Goal: Task Accomplishment & Management: Manage account settings

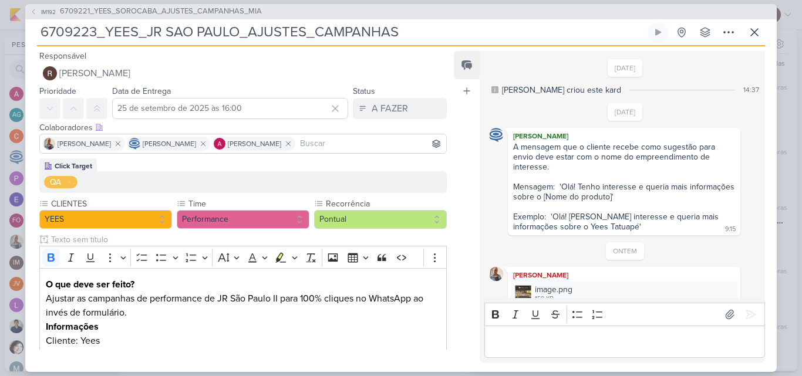
scroll to position [38, 0]
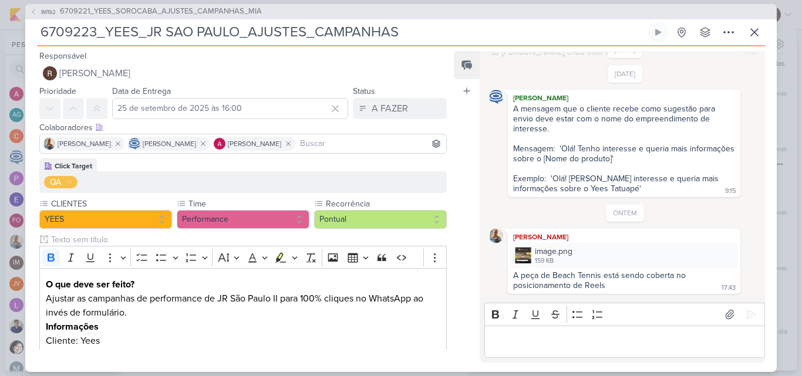
click at [546, 340] on p "Editor editing area: main" at bounding box center [624, 342] width 268 height 14
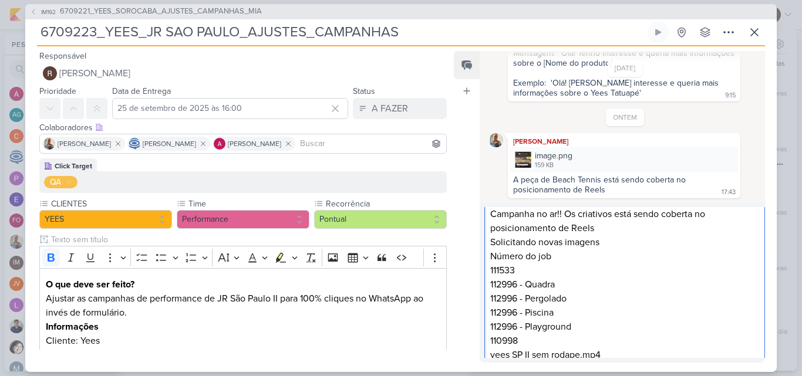
scroll to position [0, 0]
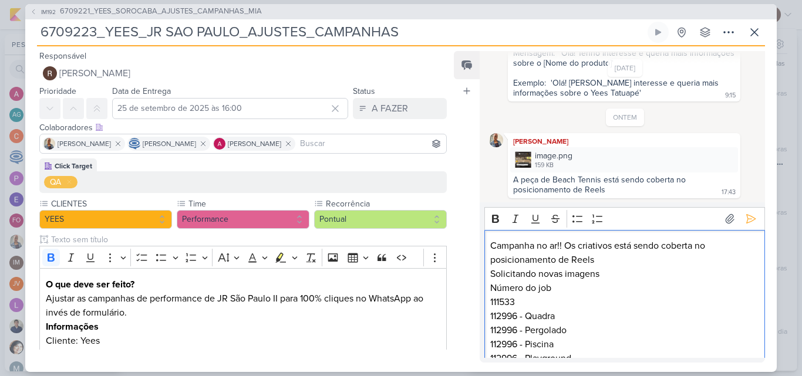
click at [633, 245] on p "Campanha no ar!! Os criativos está sendo coberta no posicionamento de Reels" at bounding box center [624, 253] width 268 height 28
click at [601, 261] on p "Campanha no ar!! Os criativos estão sendo coberta no posicionamento de Reels" at bounding box center [624, 253] width 268 height 28
click at [747, 221] on icon at bounding box center [751, 219] width 9 height 9
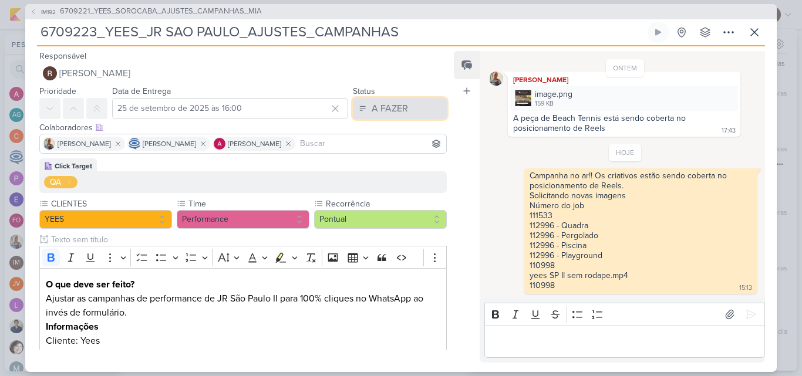
click at [405, 109] on button "A FAZER" at bounding box center [400, 108] width 94 height 21
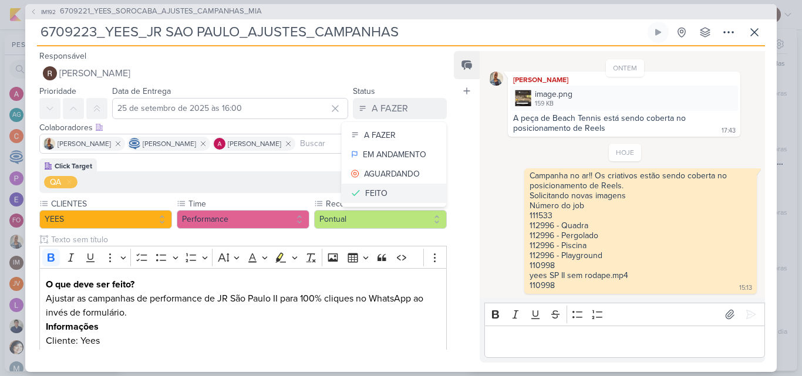
click at [375, 190] on div "FEITO" at bounding box center [376, 193] width 22 height 12
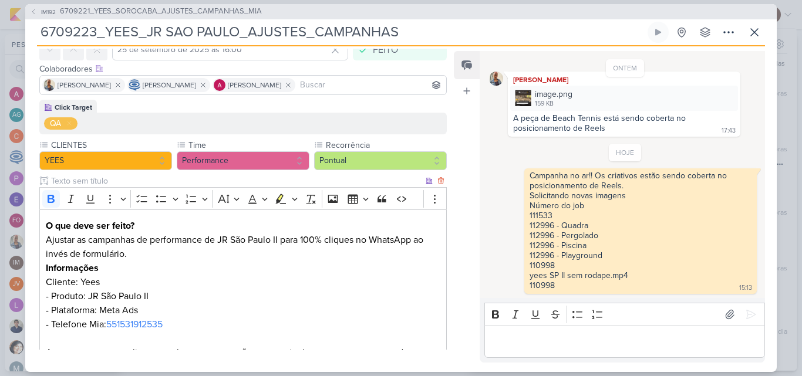
scroll to position [213, 0]
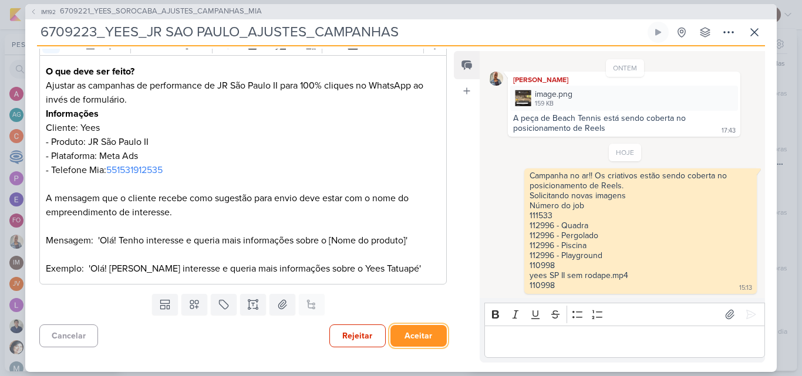
click at [429, 335] on button "Aceitar" at bounding box center [418, 336] width 56 height 22
click at [407, 332] on button "Salvar e Fechar" at bounding box center [406, 336] width 82 height 22
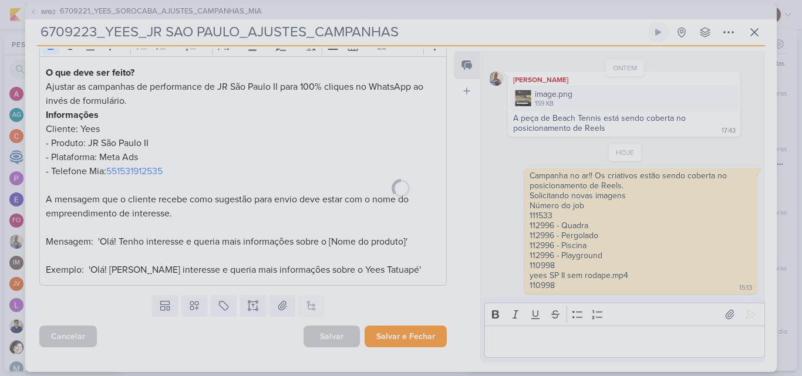
scroll to position [212, 0]
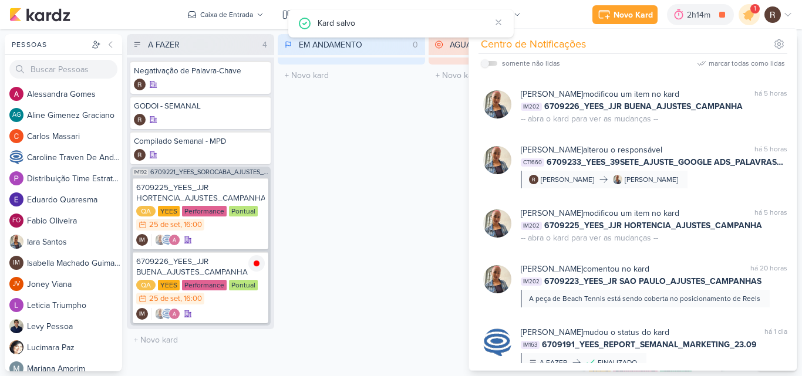
click at [406, 222] on div "EM ANDAMENTO 0 Mover Para Esquerda Mover Para Direita [GEOGRAPHIC_DATA] O títul…" at bounding box center [351, 203] width 147 height 338
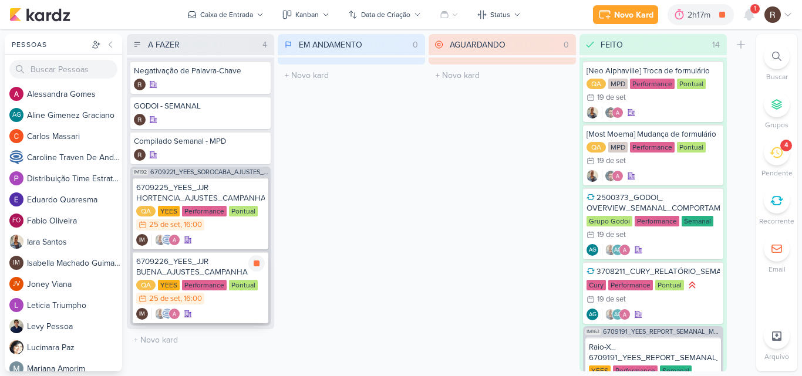
click at [220, 264] on div "6709226_YEES_JJR BUENA_AJUSTES_CAMPANHA" at bounding box center [200, 267] width 129 height 21
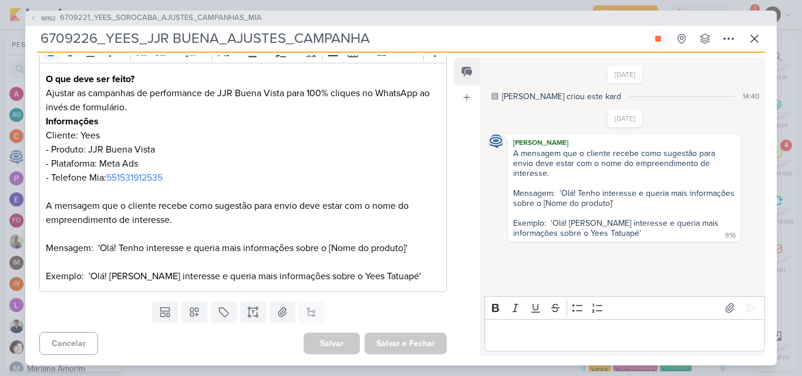
scroll to position [0, 0]
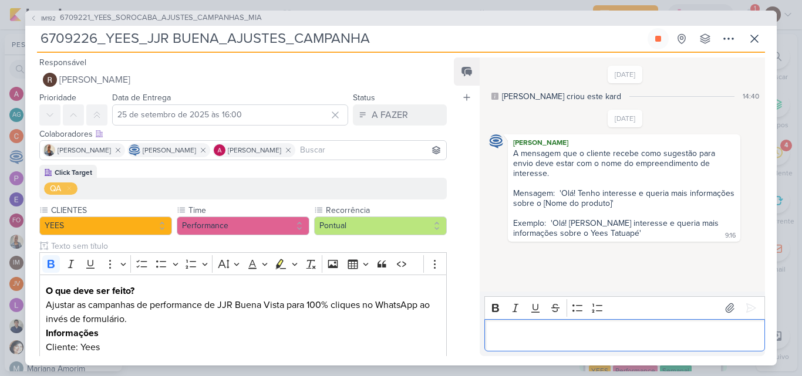
click at [530, 331] on p "Editor editing area: main" at bounding box center [624, 335] width 268 height 14
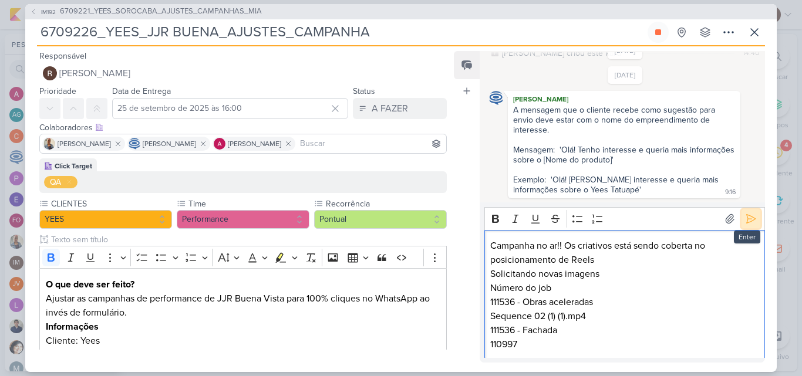
click at [746, 225] on icon at bounding box center [751, 219] width 12 height 12
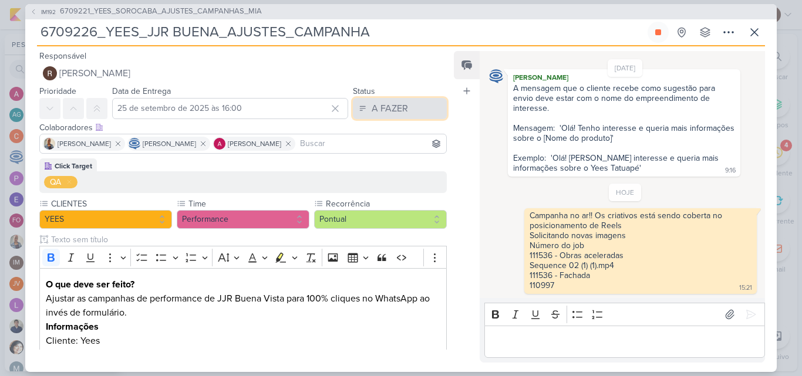
click at [424, 110] on button "A FAZER" at bounding box center [400, 108] width 94 height 21
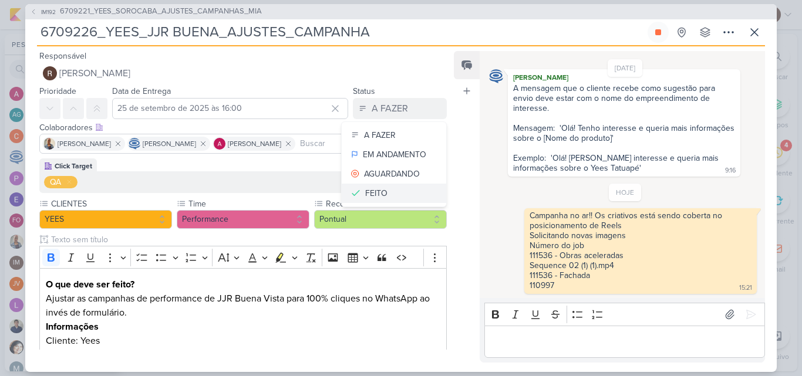
click at [400, 189] on button "FEITO" at bounding box center [394, 193] width 104 height 19
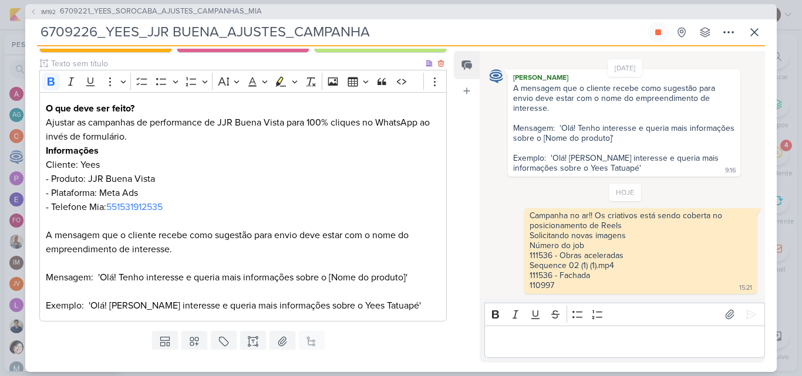
scroll to position [213, 0]
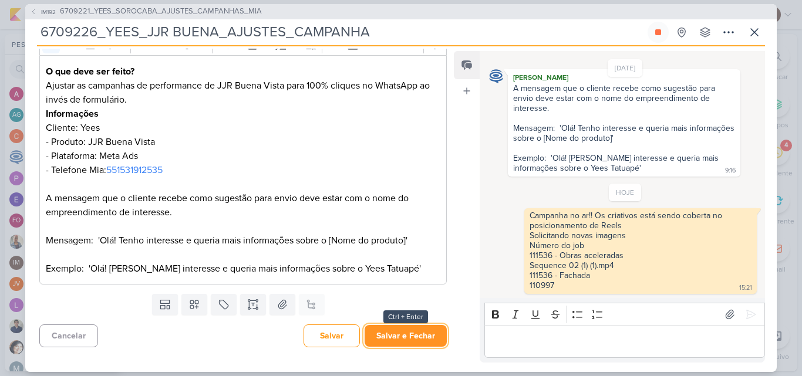
click at [423, 335] on button "Salvar e Fechar" at bounding box center [406, 336] width 82 height 22
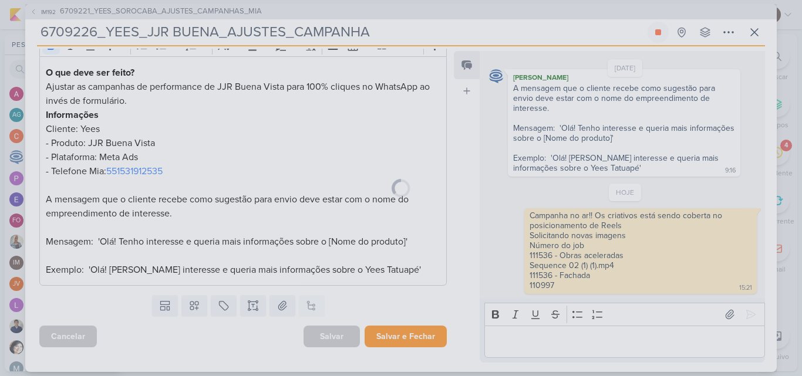
scroll to position [212, 0]
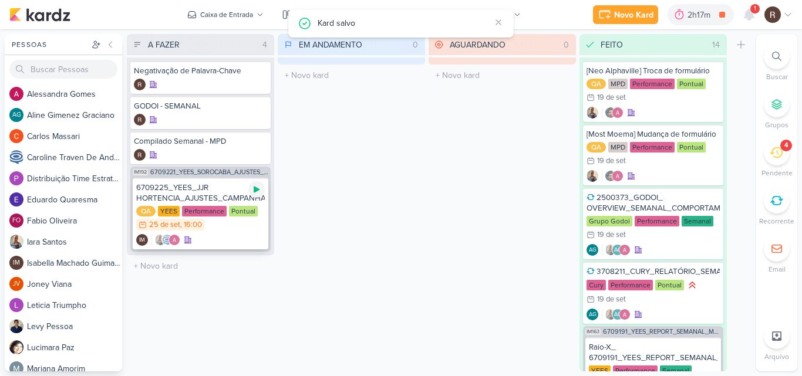
click at [257, 195] on div at bounding box center [256, 189] width 16 height 16
click at [772, 156] on icon at bounding box center [776, 152] width 13 height 13
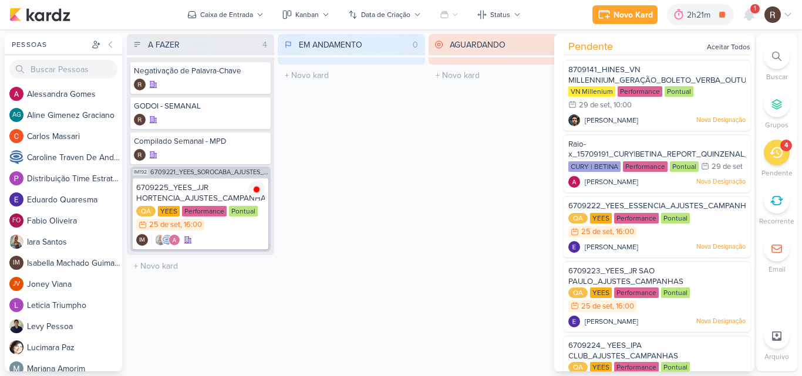
scroll to position [0, 0]
click at [747, 22] on div at bounding box center [749, 14] width 21 height 21
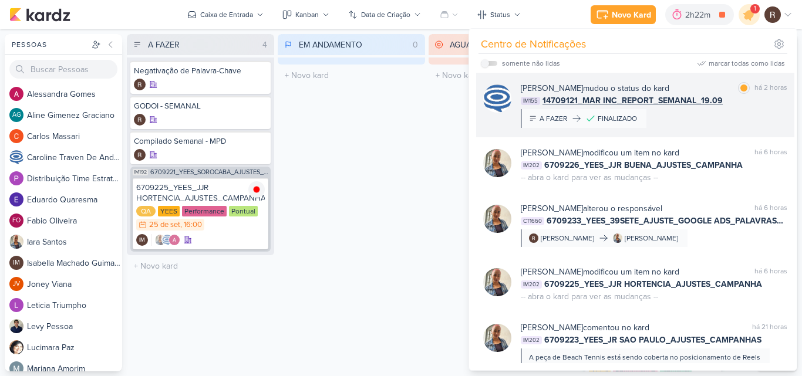
click at [767, 95] on div "IM155 14709121_MAR INC_REPORT_SEMANAL_19.09" at bounding box center [654, 101] width 267 height 12
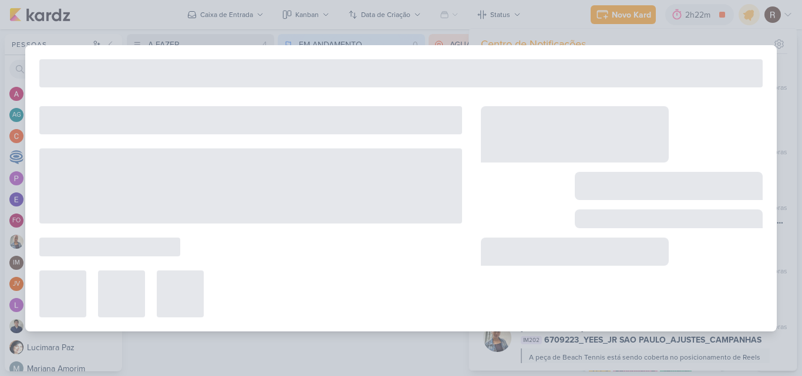
type input "14709121_MAR INC_REPORT_SEMANAL_19.09"
type input "19 de setembro de 2025 às 14:00"
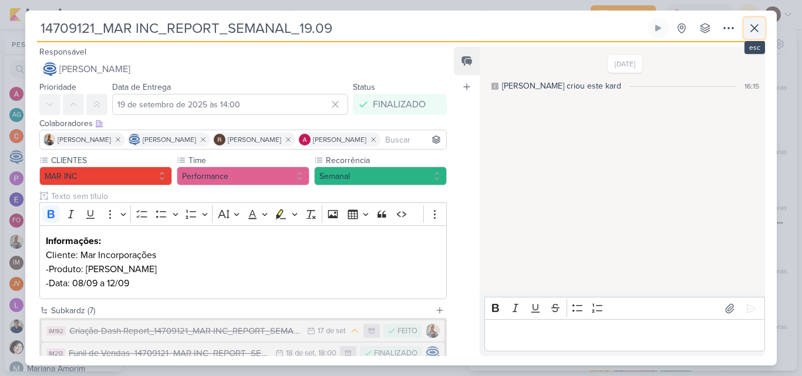
click at [756, 29] on icon at bounding box center [754, 28] width 7 height 7
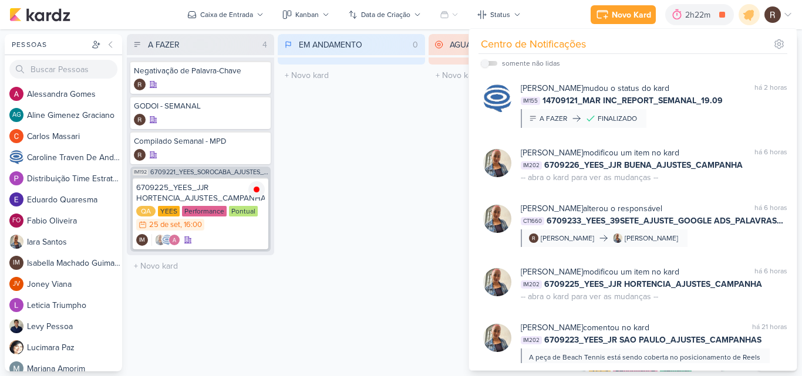
click at [378, 171] on div "EM ANDAMENTO 0 Mover Para Esquerda Mover Para Direita [GEOGRAPHIC_DATA] O títul…" at bounding box center [351, 203] width 147 height 338
